Goal: Transaction & Acquisition: Purchase product/service

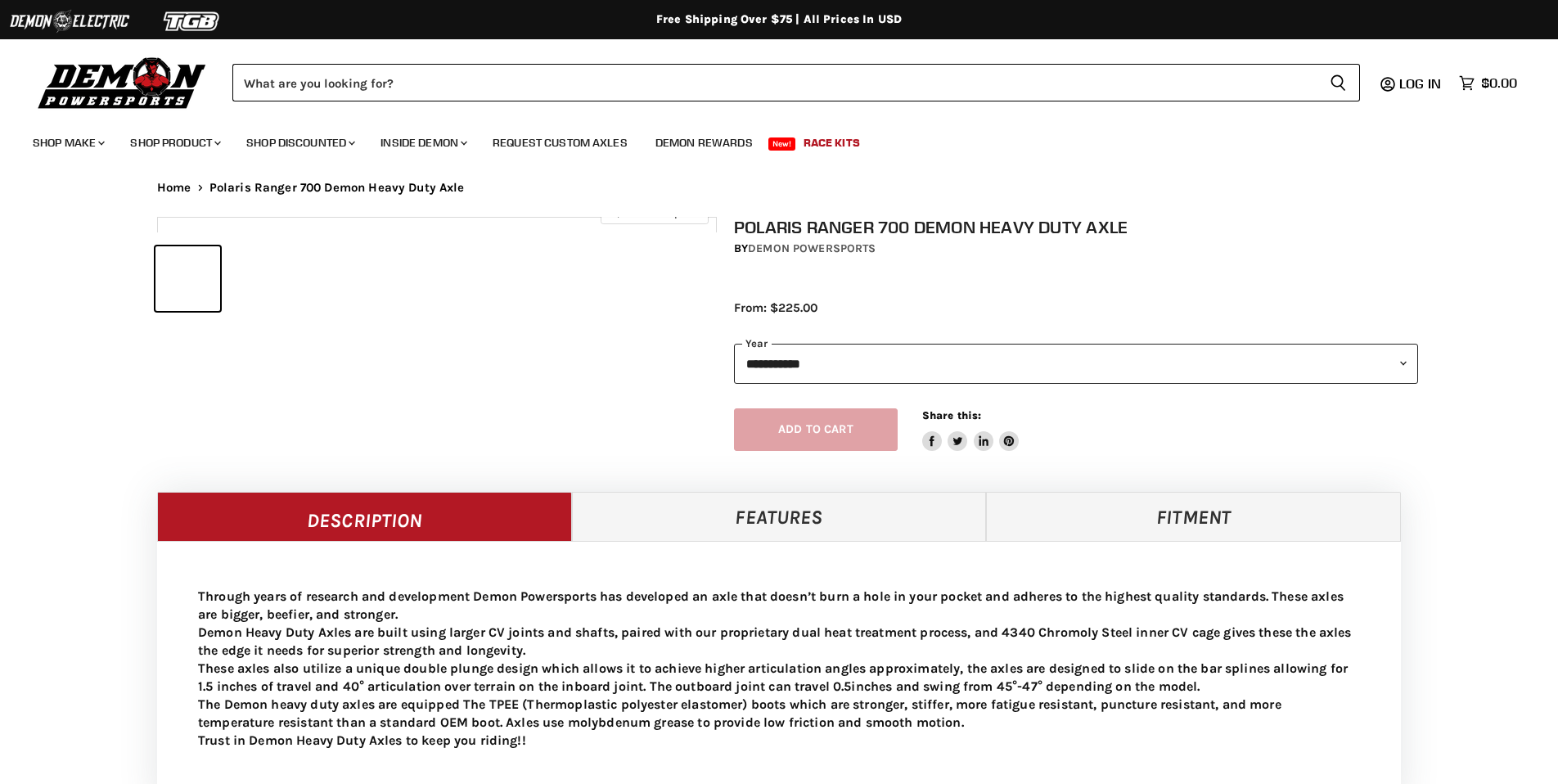
select select "******"
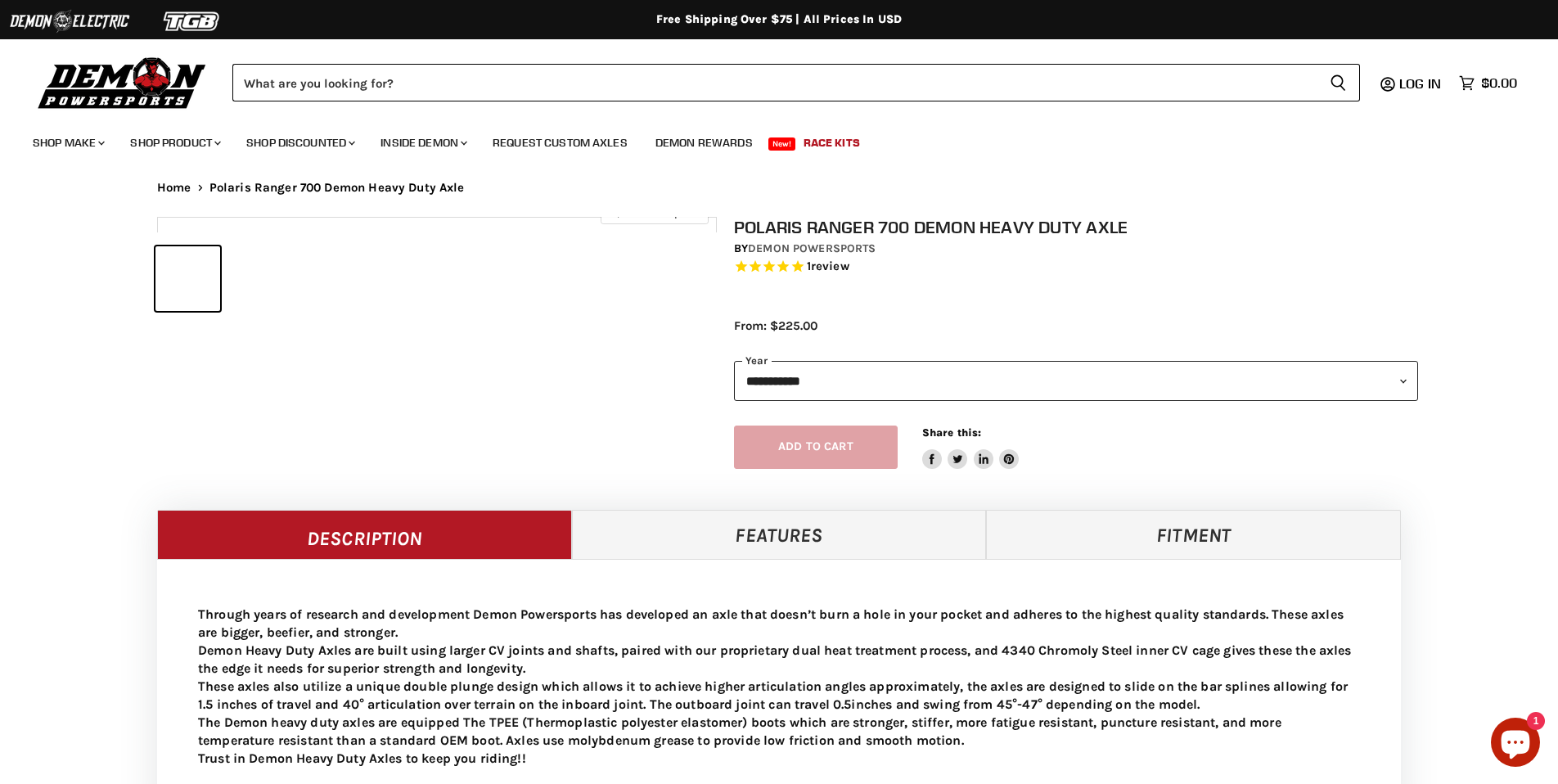
select select "******"
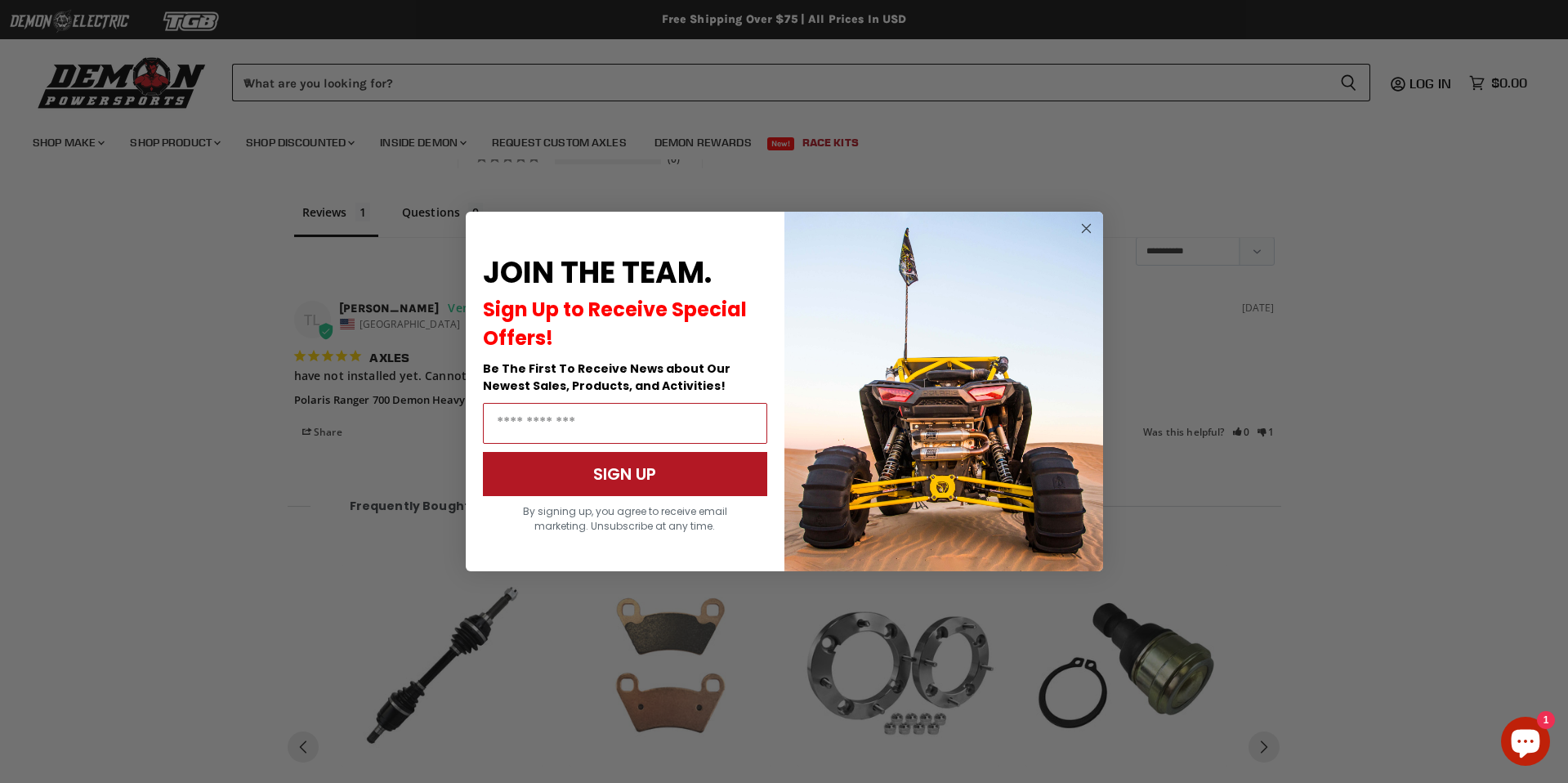
scroll to position [1357, 0]
